Goal: Task Accomplishment & Management: Manage account settings

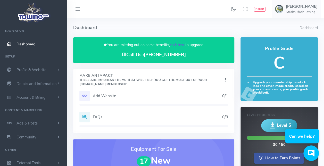
click at [176, 43] on link "click here" at bounding box center [177, 44] width 15 height 5
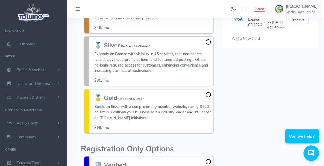
scroll to position [71, 0]
